Goal: Task Accomplishment & Management: Complete application form

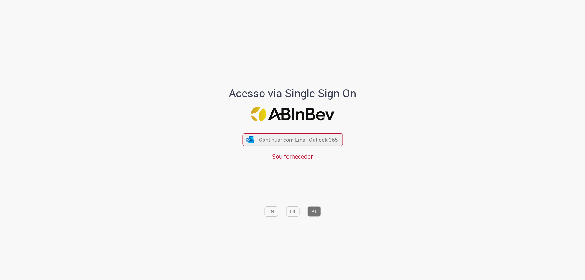
click at [295, 149] on div "Continuar com Email Outlook 365 Sou fornecedor" at bounding box center [292, 144] width 101 height 34
click at [300, 141] on span "Continuar com Email Outlook 365" at bounding box center [298, 139] width 80 height 7
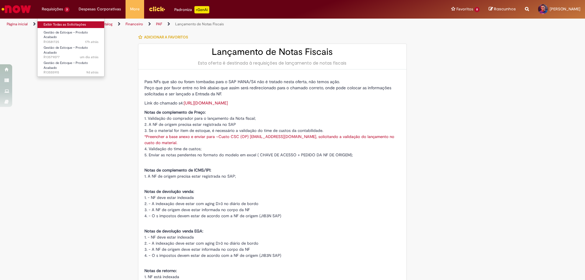
click at [62, 23] on link "Exibir Todas as Solicitações" at bounding box center [70, 24] width 67 height 7
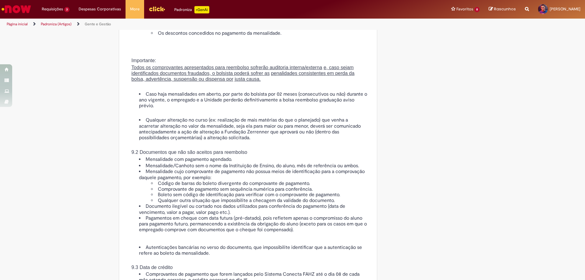
scroll to position [1188, 0]
